Goal: Information Seeking & Learning: Learn about a topic

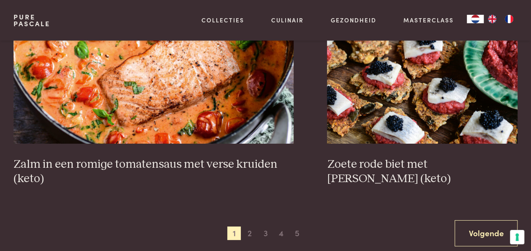
scroll to position [1495, 0]
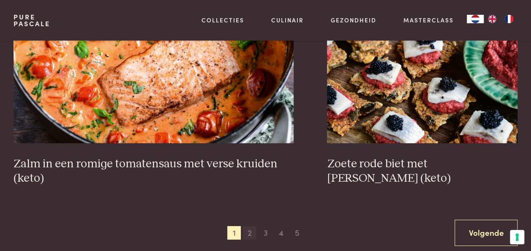
click at [247, 226] on span "2" at bounding box center [250, 233] width 14 height 14
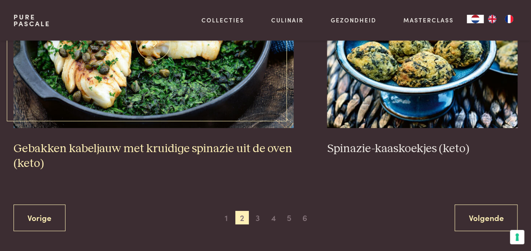
scroll to position [1525, 0]
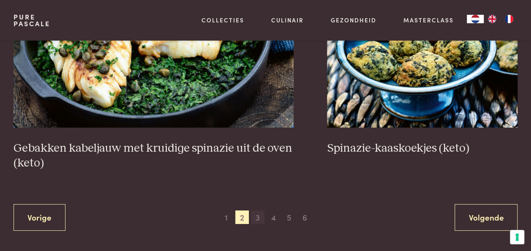
click at [260, 210] on span "3" at bounding box center [258, 217] width 14 height 14
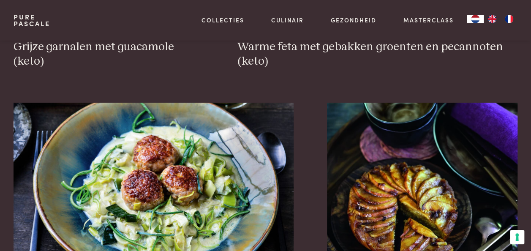
scroll to position [1557, 0]
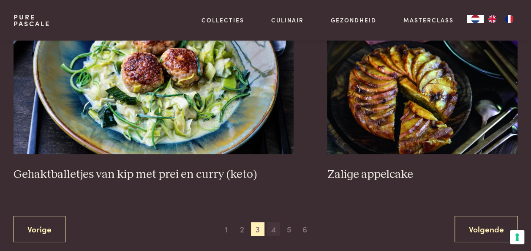
click at [274, 222] on span "4" at bounding box center [273, 229] width 14 height 14
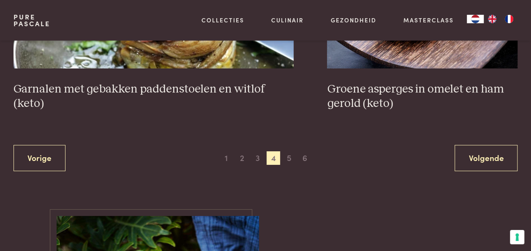
scroll to position [1570, 0]
click at [291, 151] on span "5" at bounding box center [289, 158] width 14 height 14
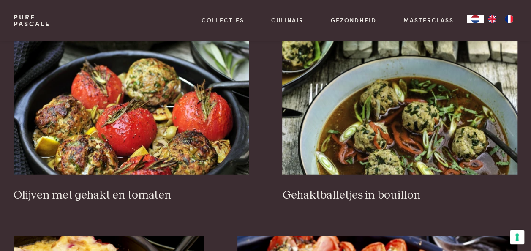
scroll to position [1035, 0]
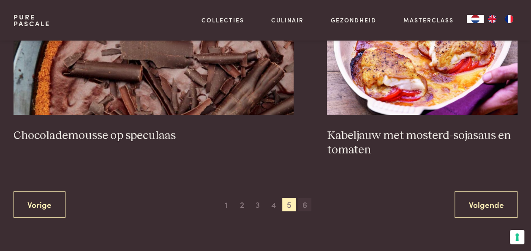
click at [302, 198] on span "6" at bounding box center [305, 205] width 14 height 14
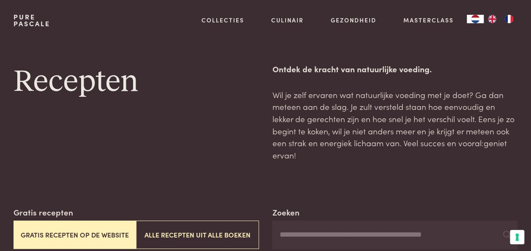
click at [327, 229] on input "Zoeken" at bounding box center [394, 234] width 245 height 29
click at [516, 224] on input "**********" at bounding box center [394, 234] width 245 height 29
click at [505, 230] on icon at bounding box center [506, 234] width 8 height 8
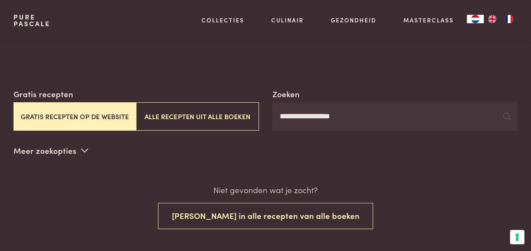
scroll to position [115, 0]
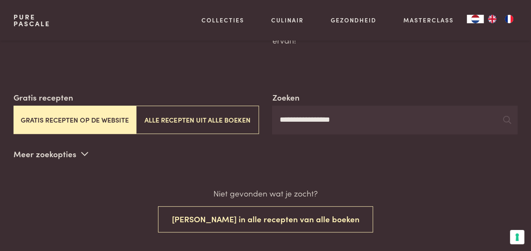
click at [375, 111] on input "**********" at bounding box center [394, 120] width 245 height 29
type input "*********"
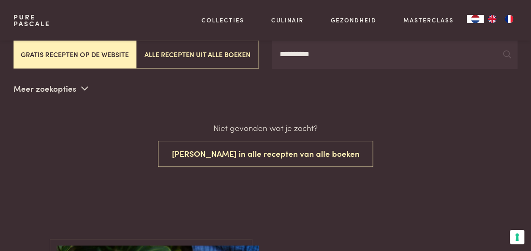
scroll to position [189, 0]
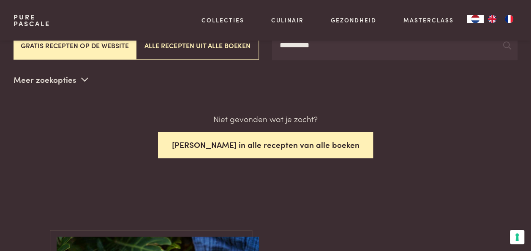
click at [269, 132] on button "Zoek in alle recepten van alle boeken" at bounding box center [265, 145] width 215 height 27
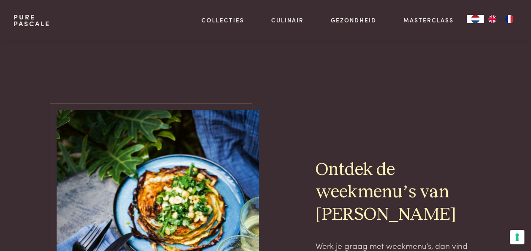
scroll to position [297, 0]
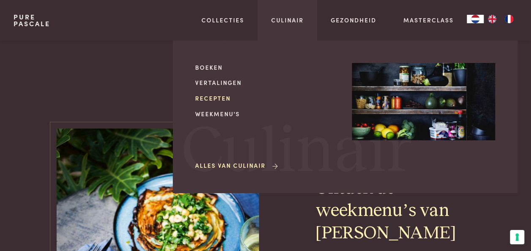
click at [223, 100] on link "Recepten" at bounding box center [266, 98] width 143 height 9
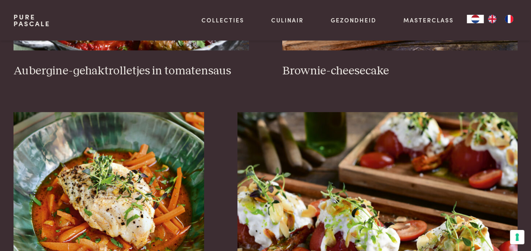
scroll to position [421, 0]
